Goal: Task Accomplishment & Management: Use online tool/utility

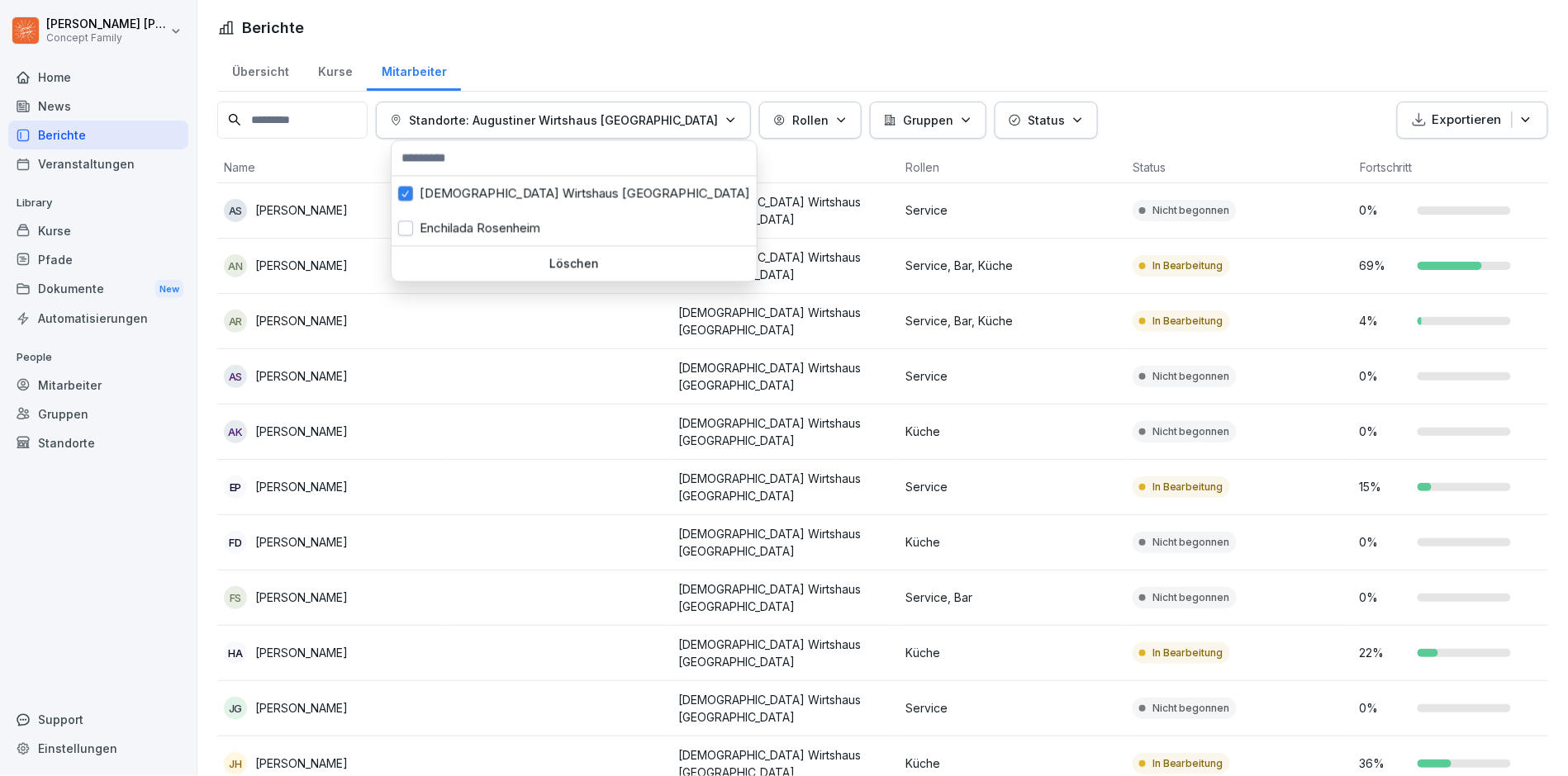
click at [583, 111] on p "Standorte: Augustiner Wirtshaus [GEOGRAPHIC_DATA]" at bounding box center [564, 120] width 309 height 17
click at [512, 226] on div "Enchilada Rosenheim" at bounding box center [575, 229] width 365 height 35
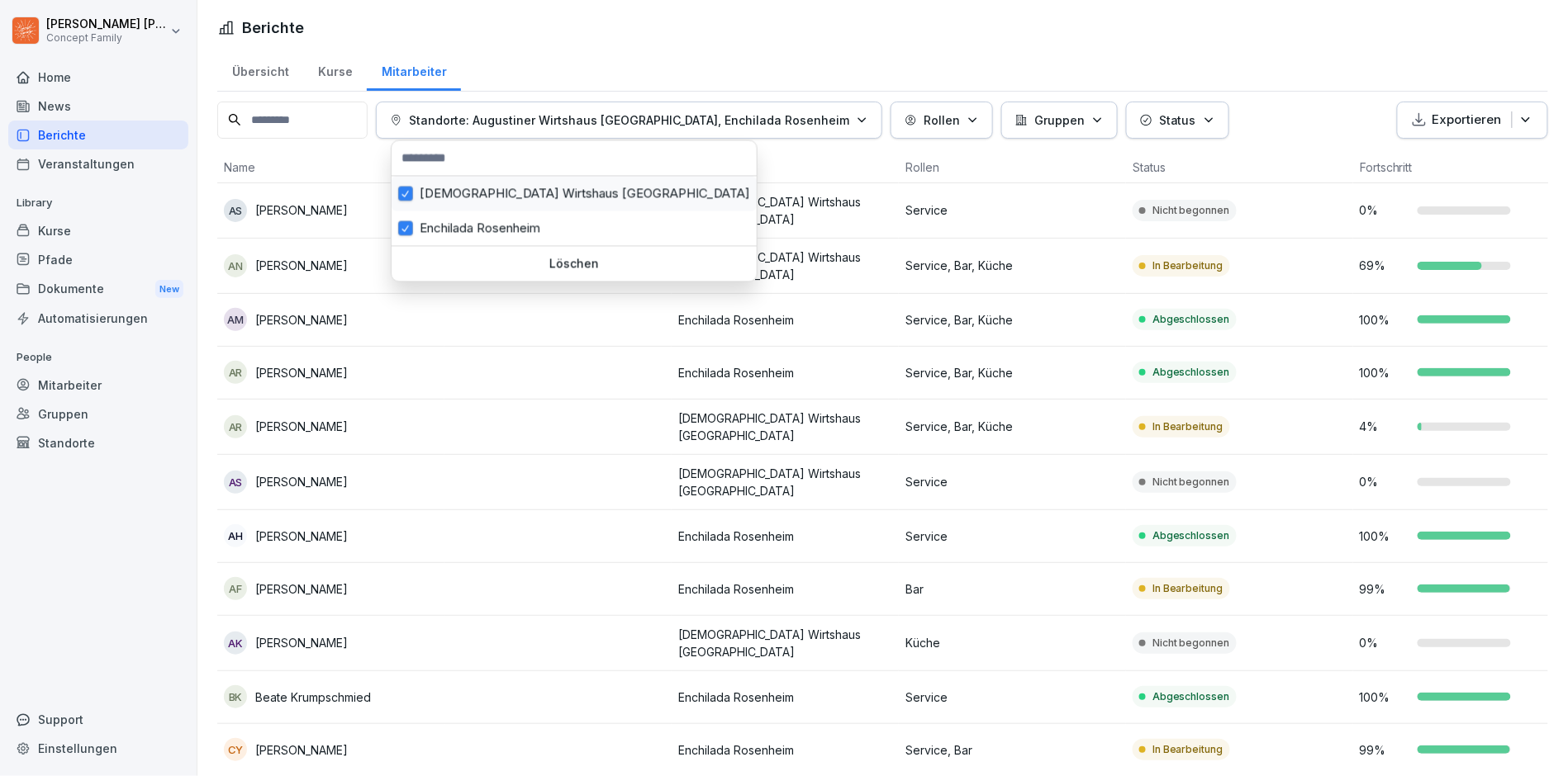
click at [553, 190] on div "[DEMOGRAPHIC_DATA] Wirtshaus [GEOGRAPHIC_DATA]" at bounding box center [575, 194] width 365 height 35
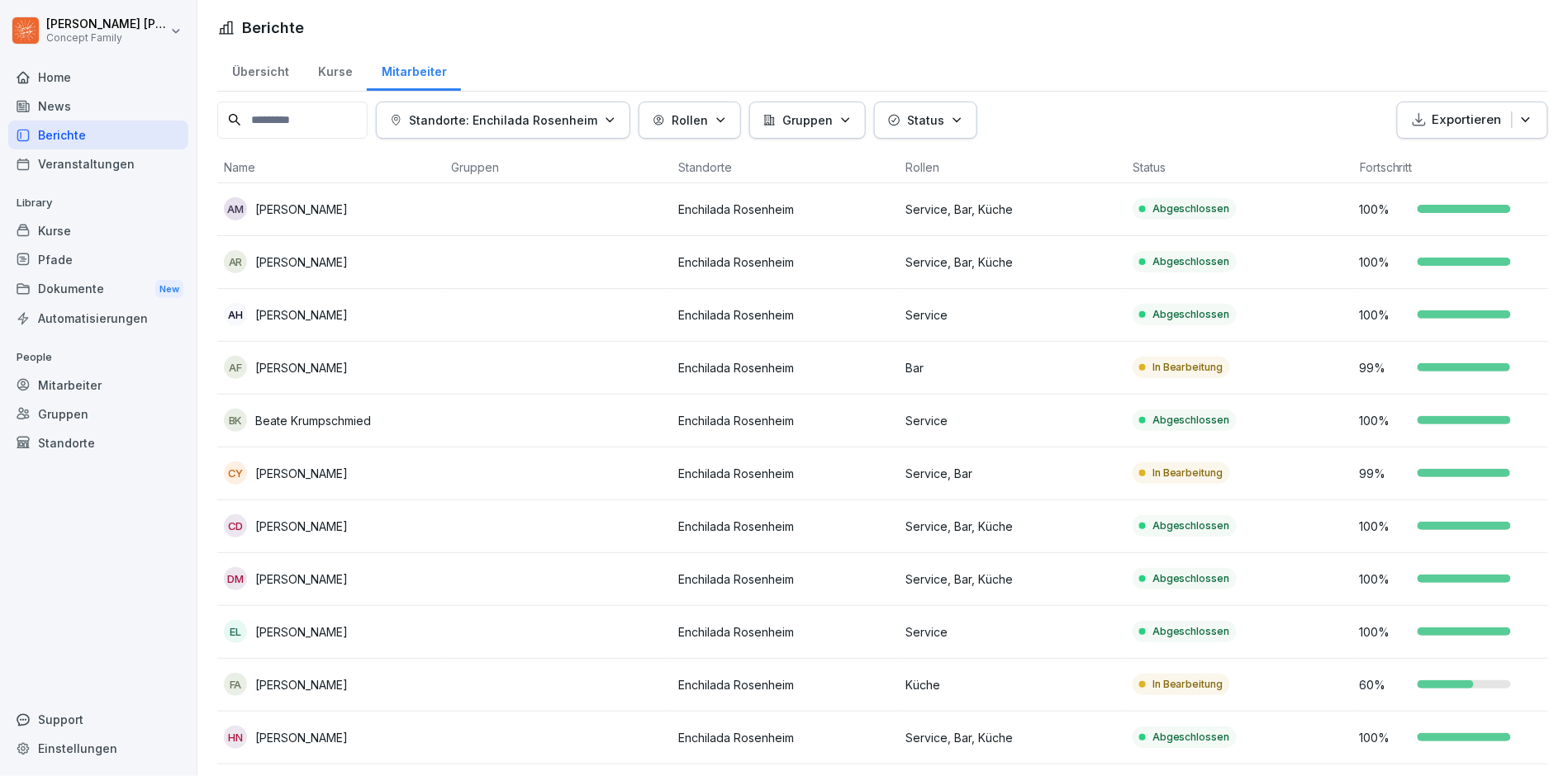
click at [1059, 356] on html "[PERSON_NAME] Concept Family Home News Berichte Veranstaltungen Library Kurse P…" at bounding box center [784, 388] width 1568 height 776
click at [1448, 112] on p "Exportieren" at bounding box center [1467, 120] width 69 height 19
click at [1491, 154] on p "Als Excel Datei exportieren" at bounding box center [1465, 157] width 148 height 14
click at [1021, 87] on div "Übersicht Kurse Mitarbeiter" at bounding box center [882, 70] width 1331 height 43
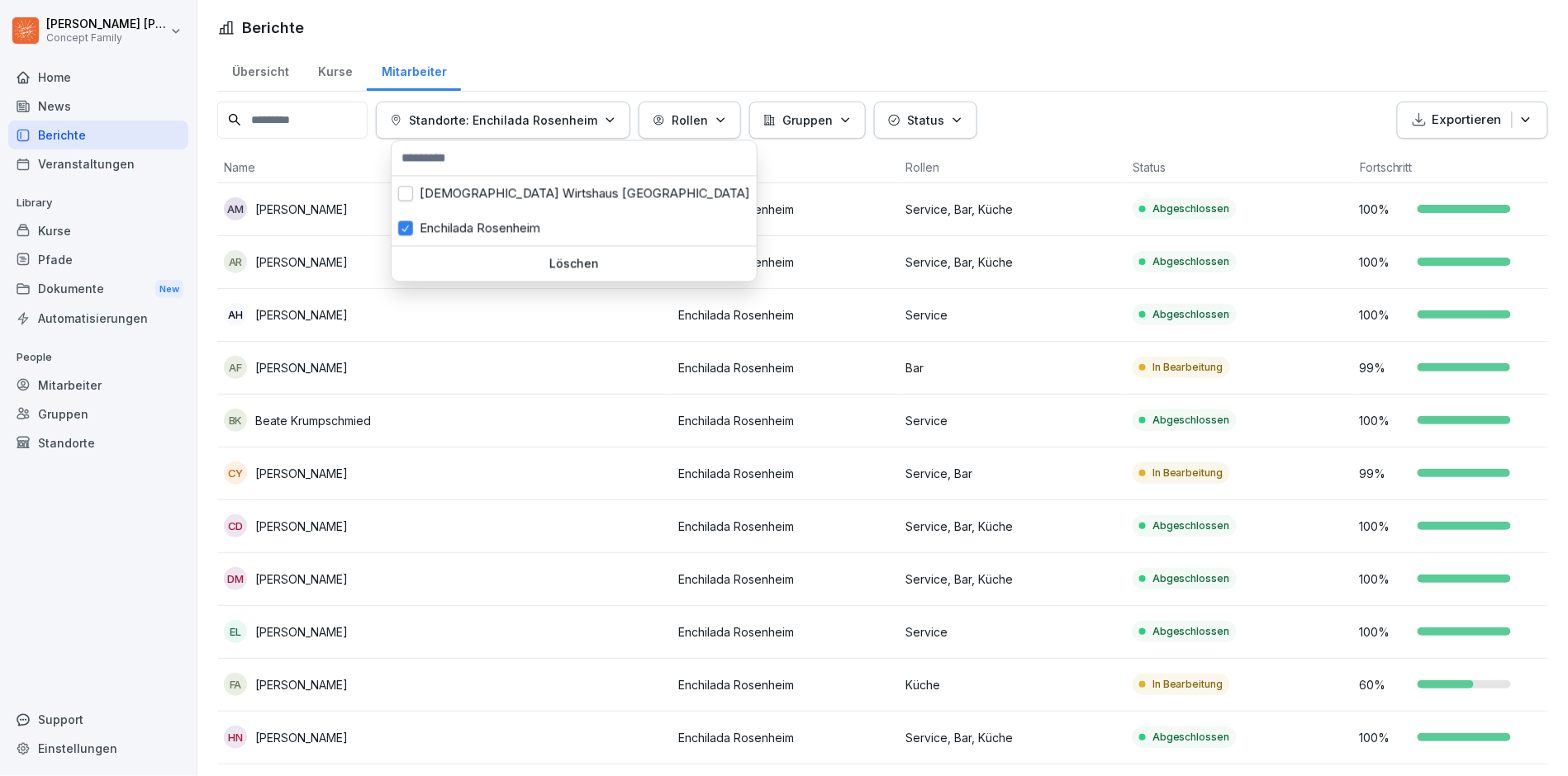
click at [605, 121] on div "Standorte: Enchilada Rosenheim" at bounding box center [503, 120] width 227 height 17
click at [501, 185] on div "[DEMOGRAPHIC_DATA] Wirtshaus [GEOGRAPHIC_DATA]" at bounding box center [575, 194] width 365 height 35
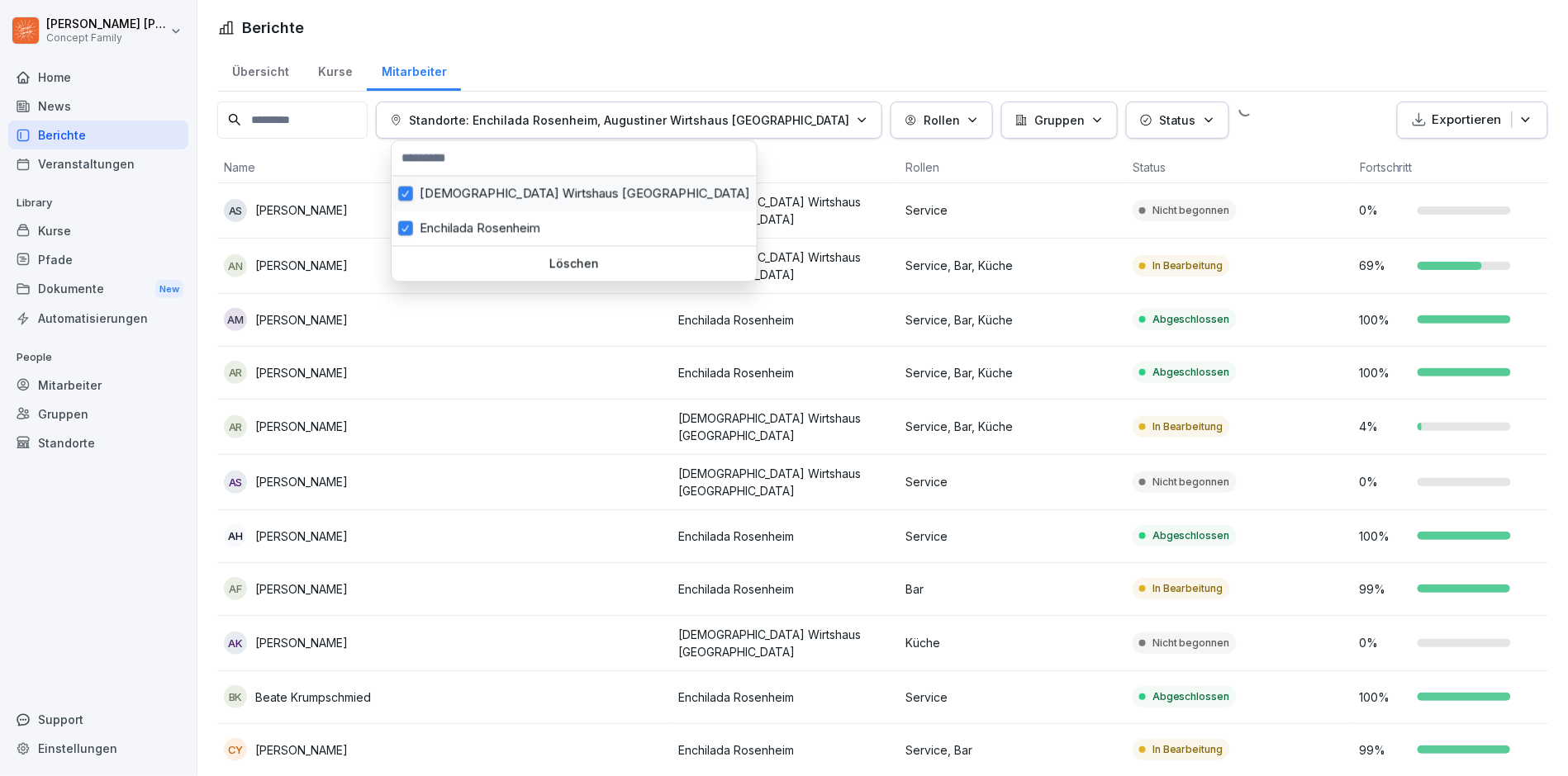
click at [471, 215] on div "Enchilada Rosenheim" at bounding box center [575, 229] width 365 height 35
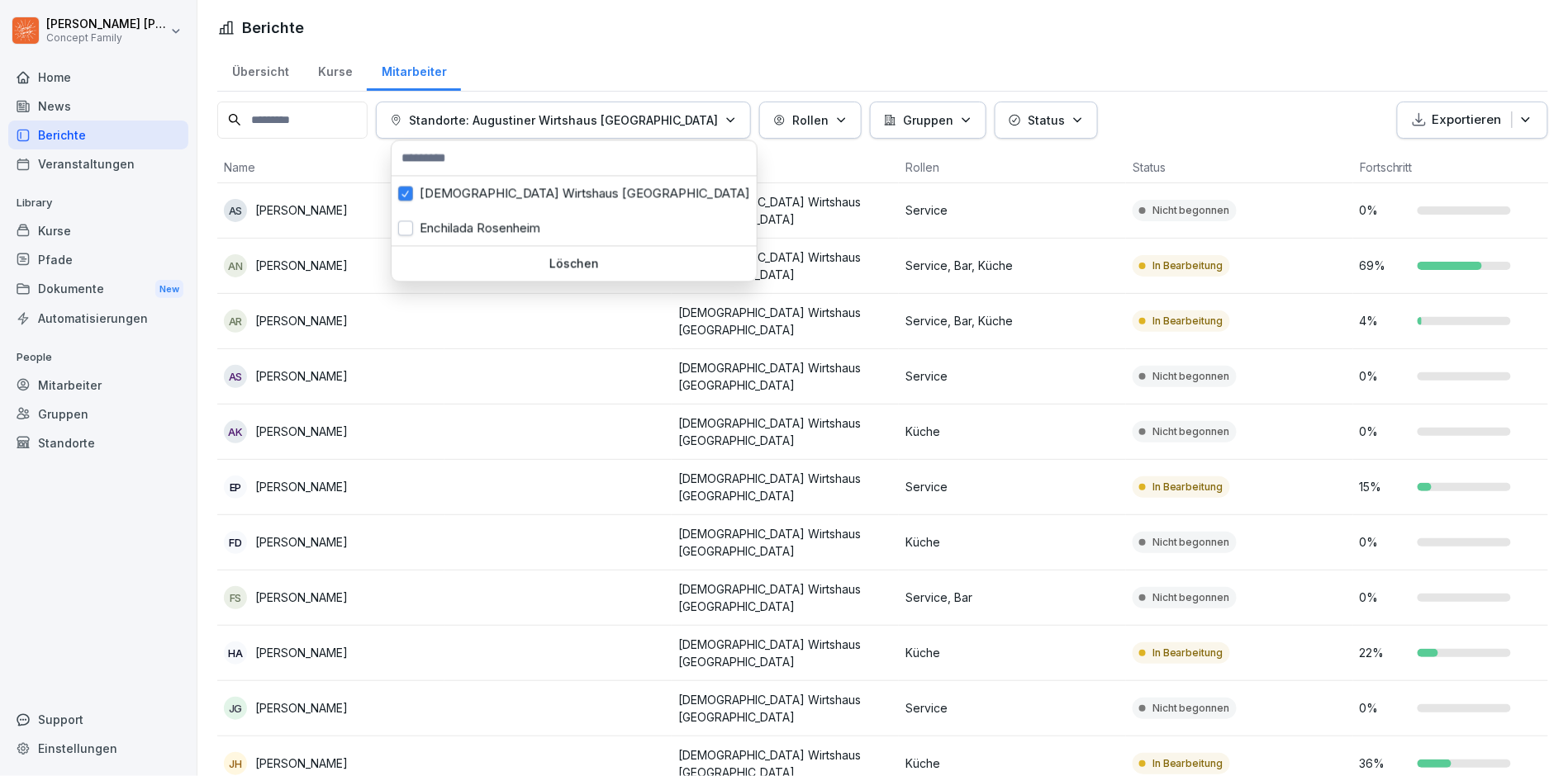
click at [551, 394] on html "[PERSON_NAME] Concept Family Home News Berichte Veranstaltungen Library Kurse P…" at bounding box center [784, 388] width 1568 height 776
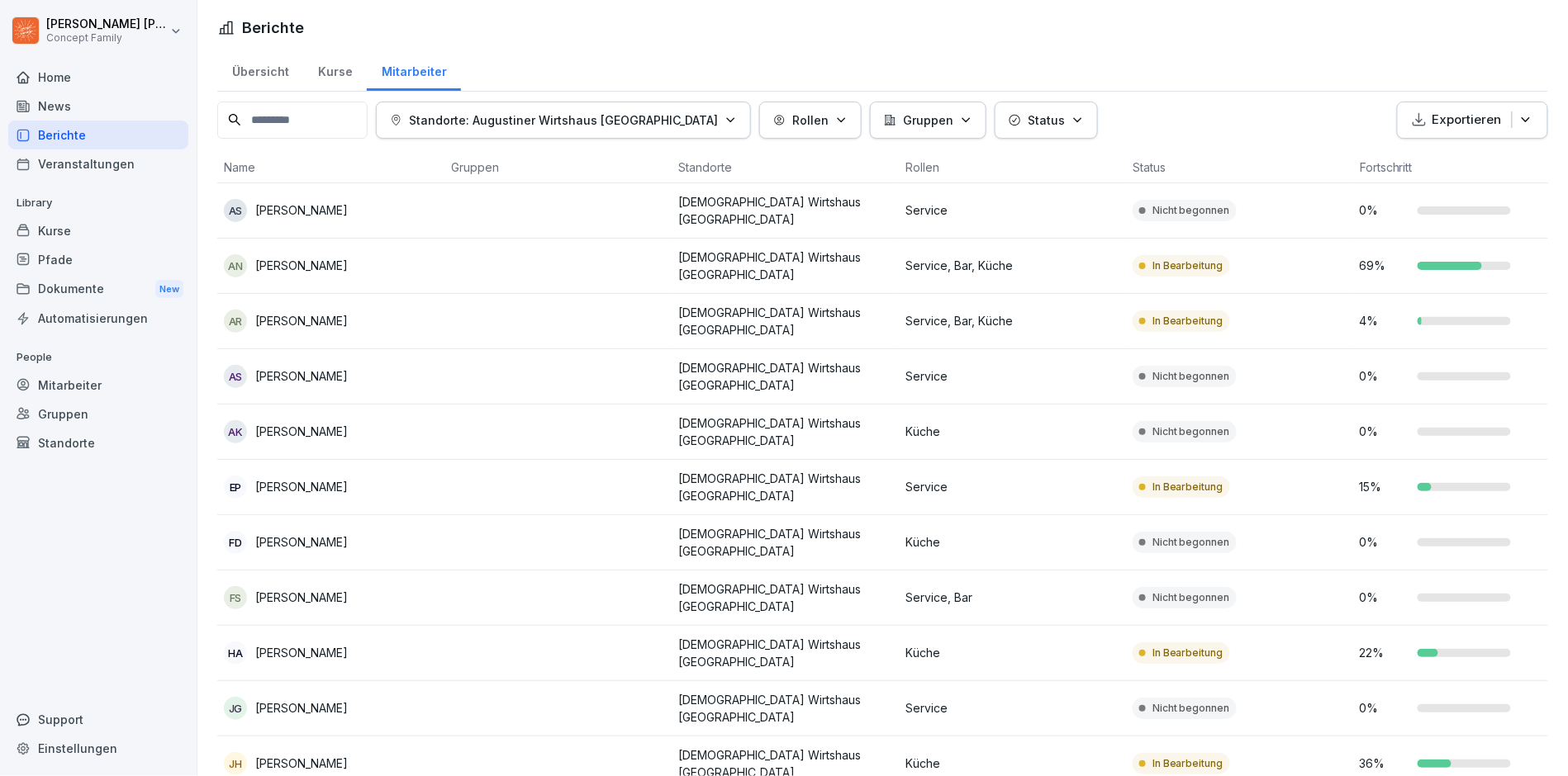
click at [619, 119] on p "Standorte: Augustiner Wirtshaus [GEOGRAPHIC_DATA]" at bounding box center [564, 120] width 309 height 17
